Goal: Transaction & Acquisition: Purchase product/service

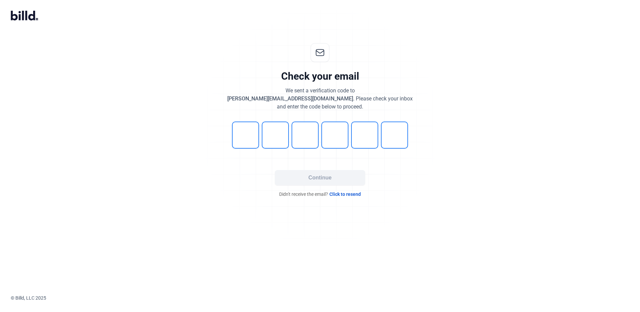
drag, startPoint x: 260, startPoint y: 273, endPoint x: 397, endPoint y: 289, distance: 138.2
click at [397, 289] on div at bounding box center [320, 251] width 640 height 86
click at [256, 136] on input "tel" at bounding box center [245, 135] width 27 height 27
type input "1"
type input "8"
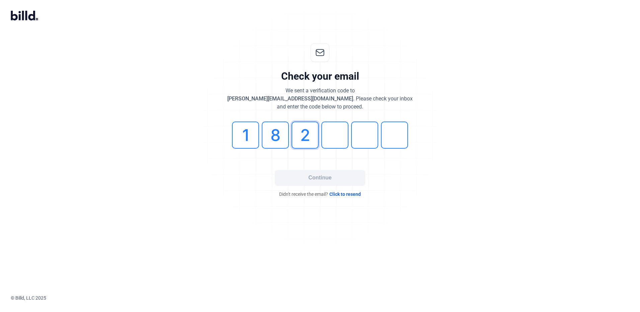
type input "2"
type input "3"
type input "8"
drag, startPoint x: 329, startPoint y: 137, endPoint x: 348, endPoint y: 141, distance: 19.0
click at [348, 141] on input "3" at bounding box center [334, 135] width 27 height 27
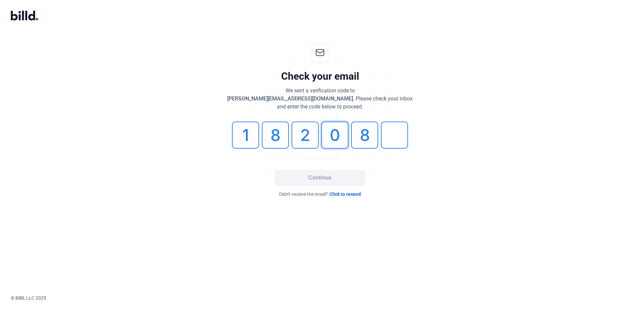
type input "0"
type input "3"
type input "8"
click at [334, 180] on button "Continue" at bounding box center [320, 177] width 90 height 15
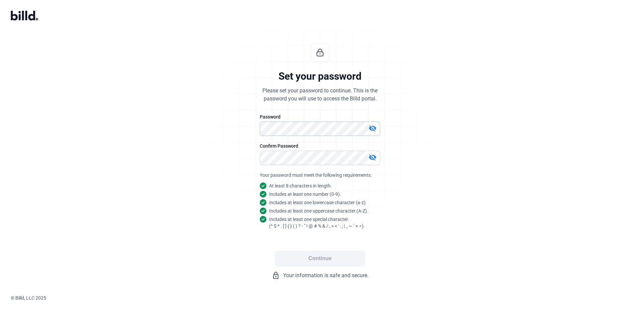
click at [249, 130] on div "Set your password Please set your password to continue. This is the password yo…" at bounding box center [320, 161] width 222 height 258
click at [301, 268] on div "Continue lock_outline Your information is safe and secure." at bounding box center [320, 265] width 201 height 29
click at [302, 263] on button "Continue" at bounding box center [320, 258] width 90 height 15
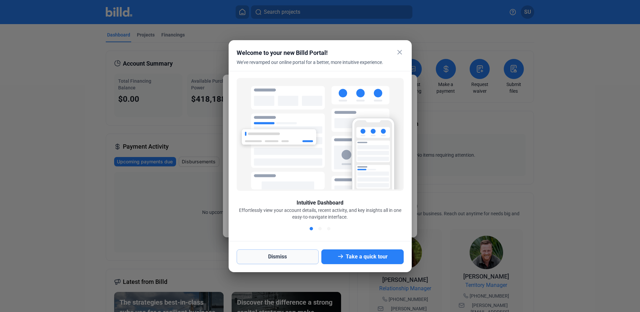
click at [284, 259] on button "Dismiss" at bounding box center [278, 256] width 82 height 15
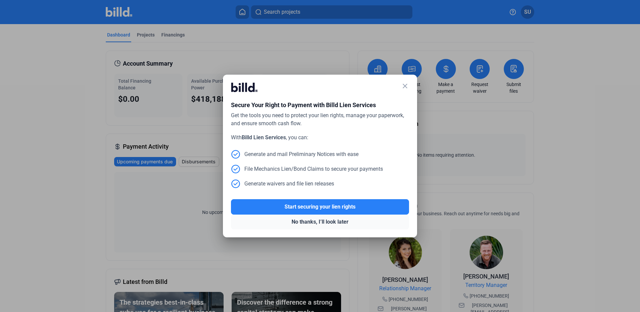
click at [310, 222] on button "No thanks, I’ll look later" at bounding box center [320, 222] width 178 height 15
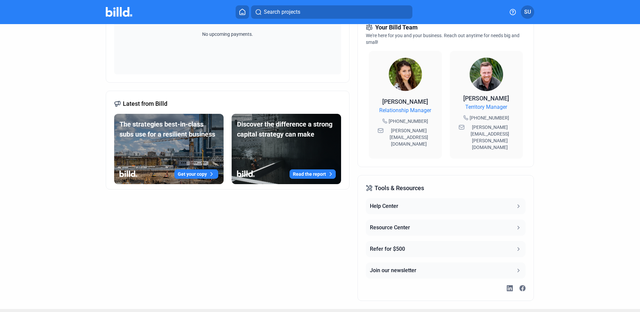
scroll to position [178, 0]
click at [402, 73] on img at bounding box center [405, 73] width 33 height 33
click at [487, 80] on img at bounding box center [486, 73] width 33 height 33
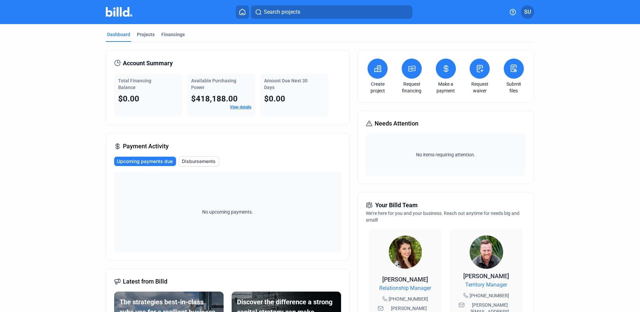
scroll to position [0, 0]
click at [376, 71] on icon at bounding box center [378, 69] width 7 height 6
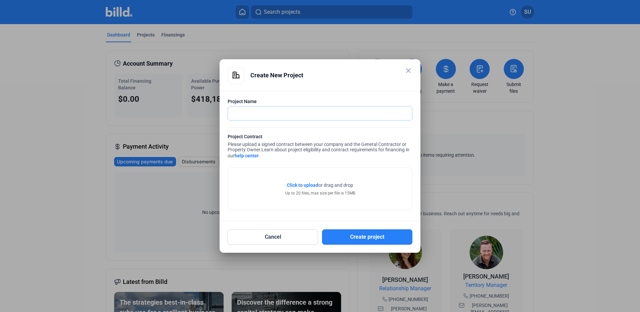
click at [278, 112] on input "text" at bounding box center [316, 113] width 177 height 14
click at [248, 113] on input "text" at bounding box center [316, 113] width 177 height 14
type input "Fairfield Inn by Marriot - Millbrae"
click at [363, 237] on button "Create project" at bounding box center [367, 236] width 90 height 15
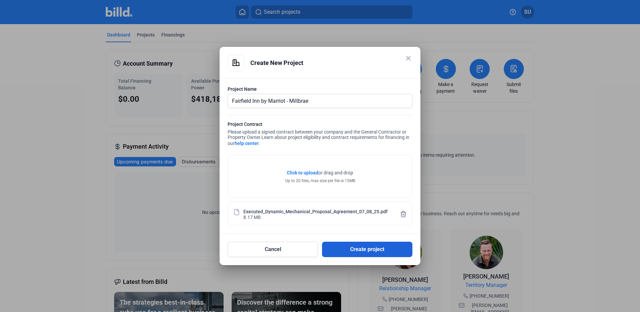
click at [357, 248] on button "Create project" at bounding box center [367, 249] width 90 height 15
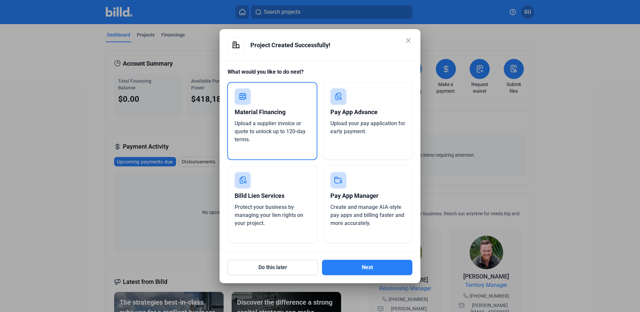
click at [279, 137] on div "Upload a supplier invoice or quote to unlock up to 120-day terms." at bounding box center [272, 132] width 75 height 24
click at [368, 269] on button "Next" at bounding box center [367, 267] width 90 height 15
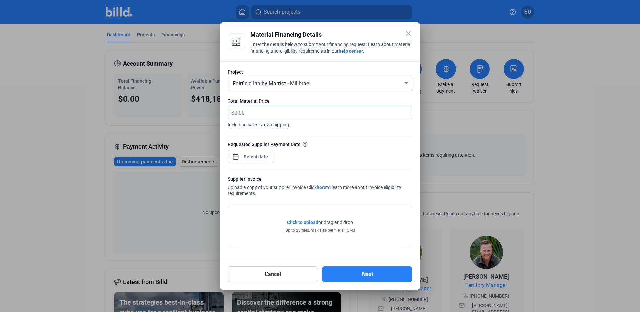
click at [251, 112] on input "text" at bounding box center [319, 112] width 170 height 13
click at [253, 159] on div "close Material Financing Details Enter the details below to submit your financi…" at bounding box center [320, 156] width 640 height 312
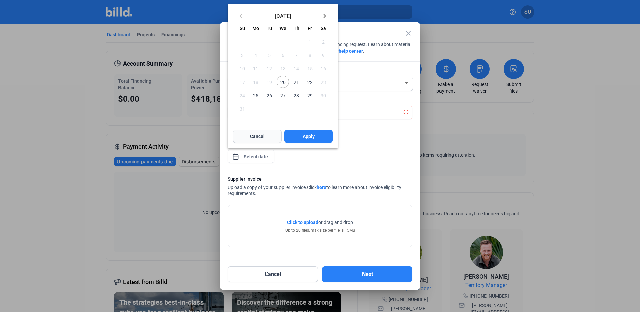
click at [266, 136] on button "Cancel" at bounding box center [257, 136] width 49 height 13
click at [349, 163] on div at bounding box center [320, 156] width 640 height 312
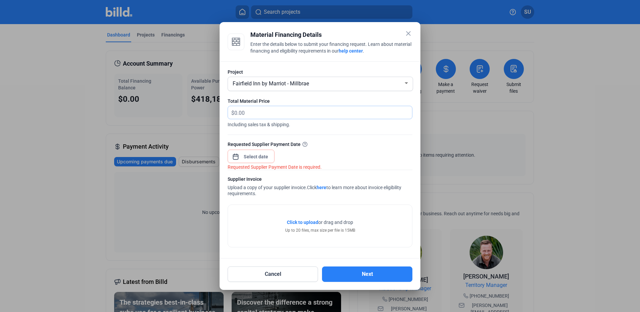
click at [270, 115] on input "text" at bounding box center [323, 112] width 178 height 13
click at [248, 110] on input "text" at bounding box center [323, 112] width 178 height 13
type input "26,279.11"
click at [256, 160] on div "close Material Financing Details Enter the details below to submit your financi…" at bounding box center [320, 156] width 640 height 312
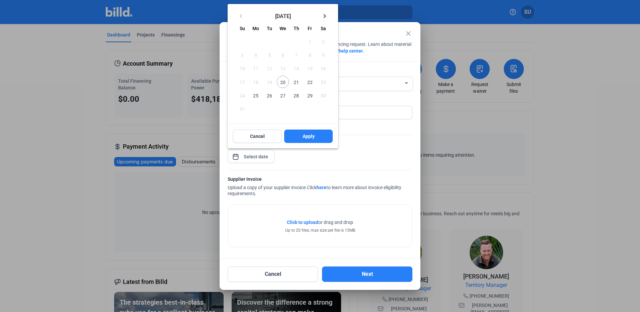
click at [392, 151] on div at bounding box center [320, 156] width 640 height 312
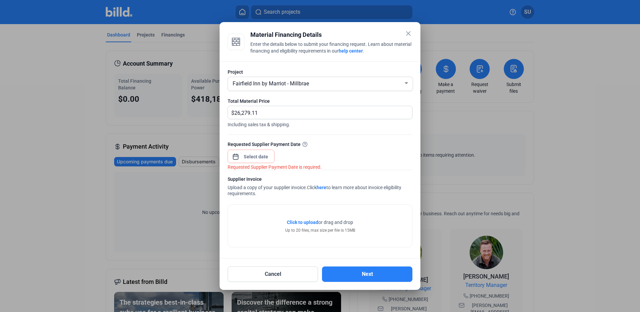
click at [408, 32] on mat-icon "close" at bounding box center [408, 33] width 8 height 8
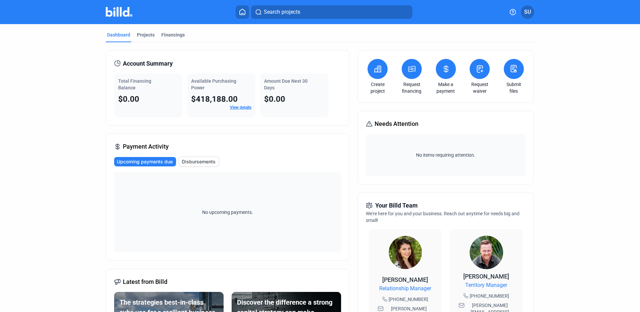
click at [505, 75] on button at bounding box center [514, 69] width 20 height 20
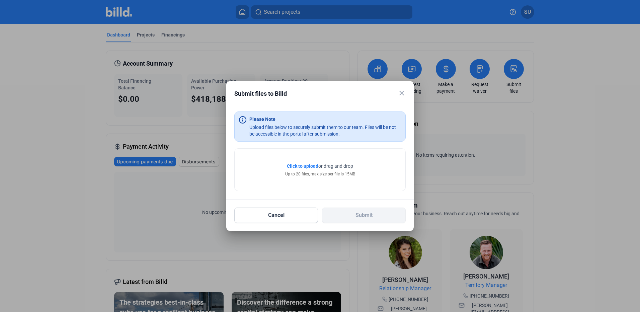
click at [399, 95] on mat-icon "close" at bounding box center [402, 93] width 8 height 8
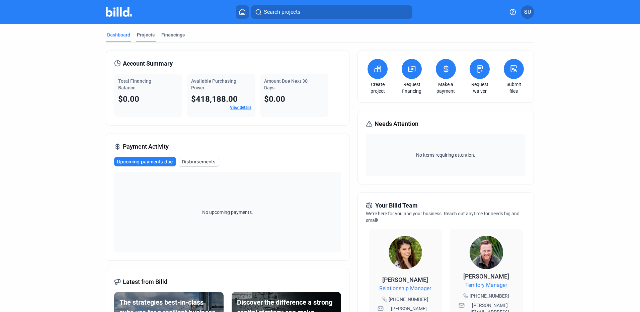
click at [147, 36] on div "Projects" at bounding box center [146, 34] width 18 height 7
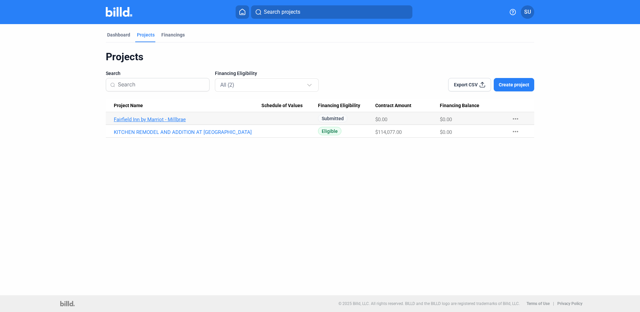
click at [146, 120] on link "Fairfield Inn by Marriot - Millbrae" at bounding box center [188, 119] width 148 height 6
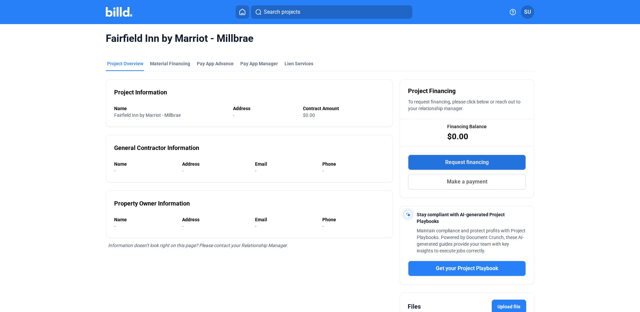
click at [454, 161] on span "Request financing" at bounding box center [467, 162] width 44 height 8
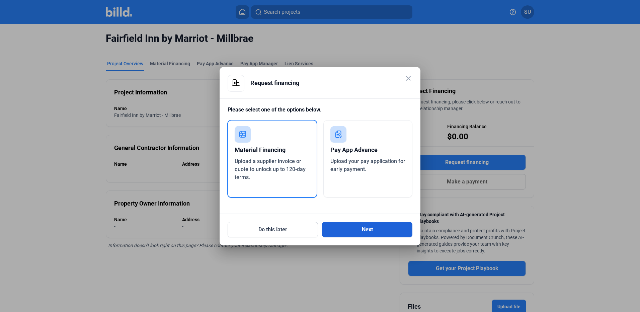
click at [357, 234] on button "Next" at bounding box center [367, 229] width 90 height 15
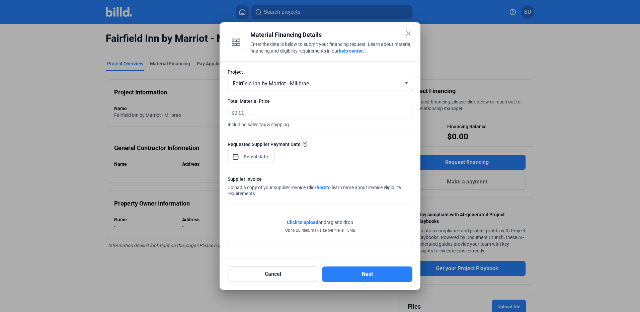
click at [409, 35] on mat-icon "close" at bounding box center [408, 33] width 8 height 8
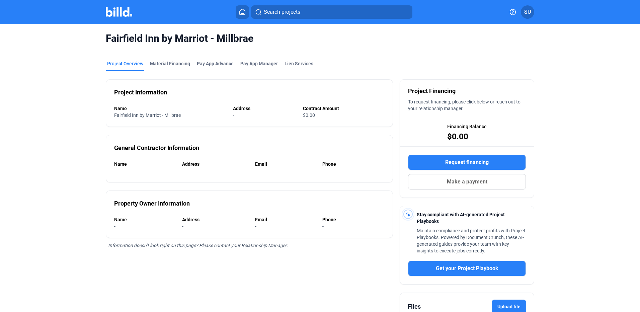
click at [379, 39] on span "Fairfield Inn by Marriot - Millbrae" at bounding box center [320, 38] width 428 height 13
